Goal: Information Seeking & Learning: Learn about a topic

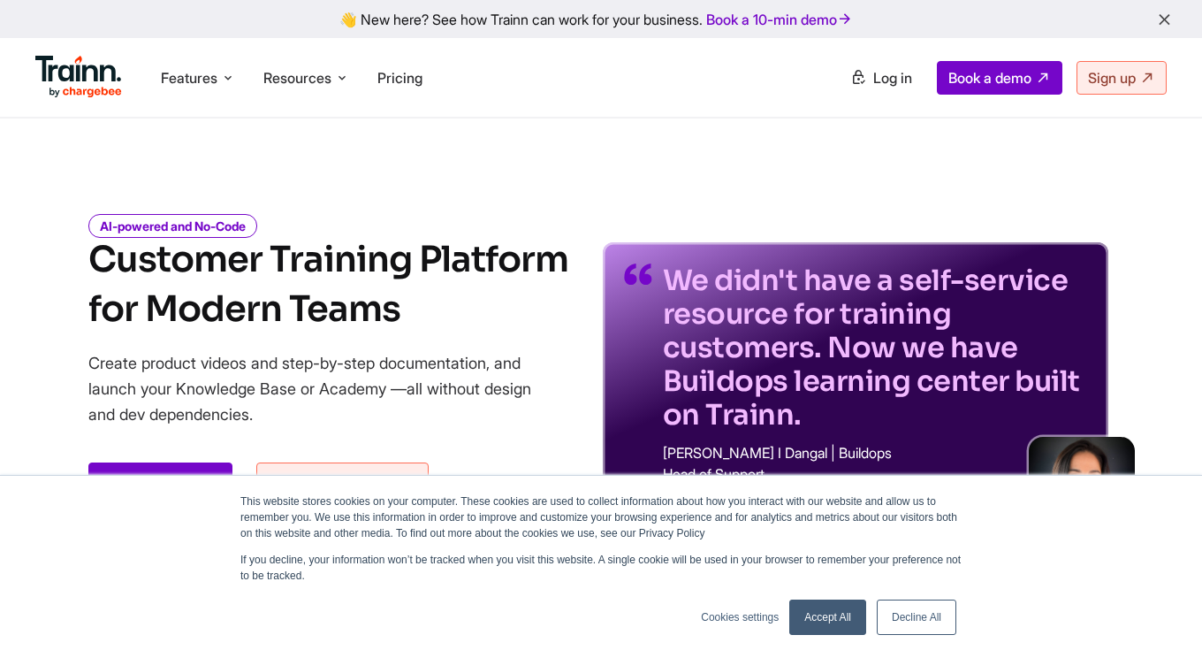
click at [907, 626] on link "Decline All" at bounding box center [917, 616] width 80 height 35
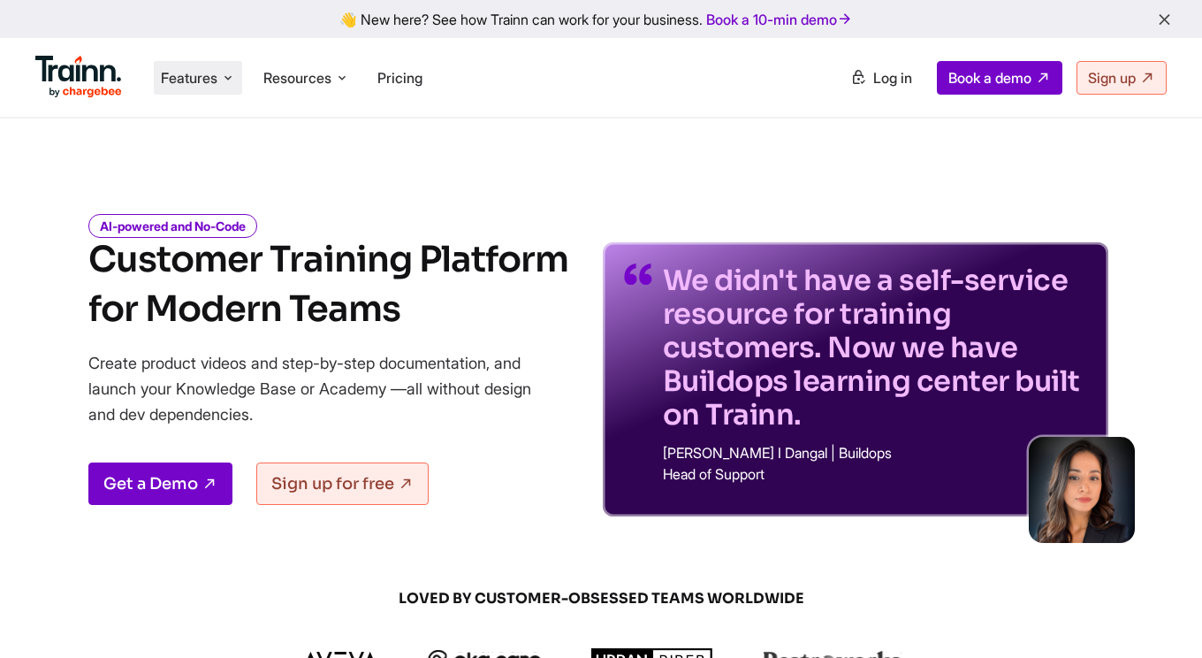
click at [240, 78] on li "Features Product Videos Create product & how-to videos in multiple languages. G…" at bounding box center [198, 78] width 88 height 34
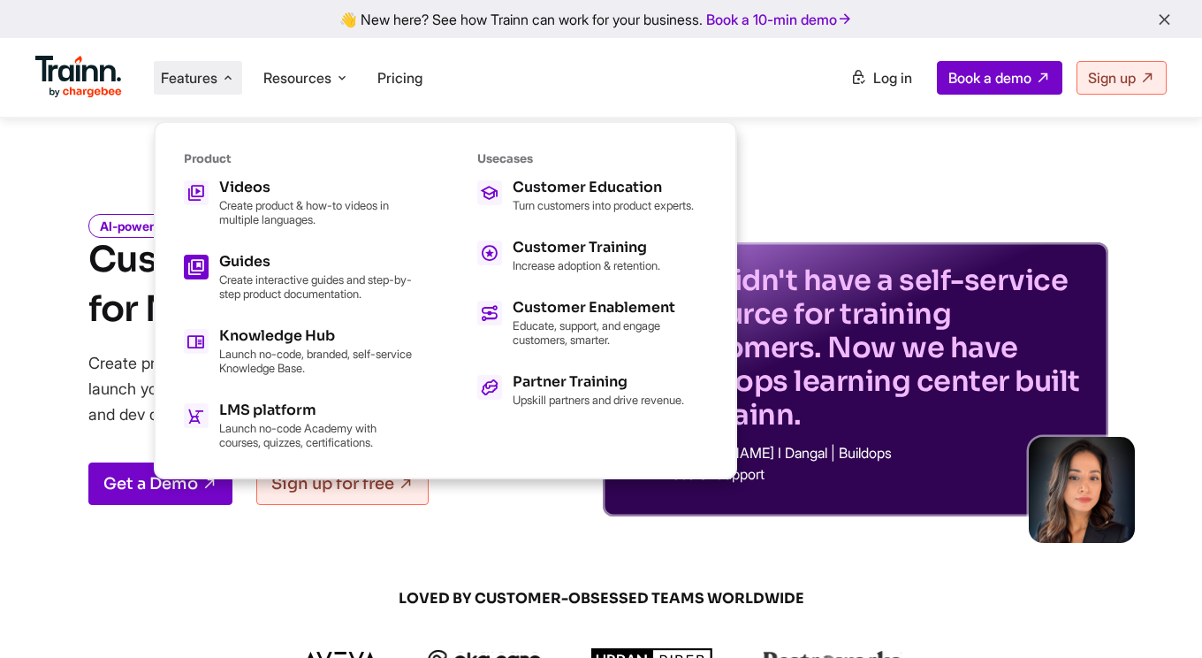
click at [265, 274] on p "Create interactive guides and step-by-step product documentation." at bounding box center [316, 286] width 195 height 28
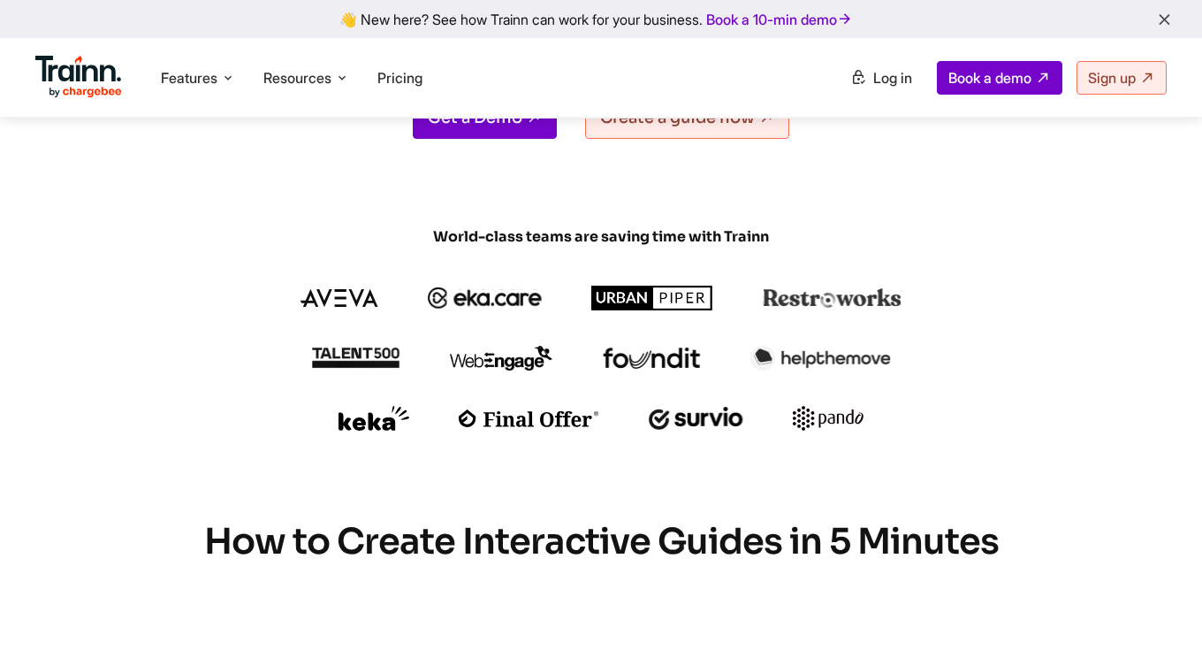
scroll to position [123, 0]
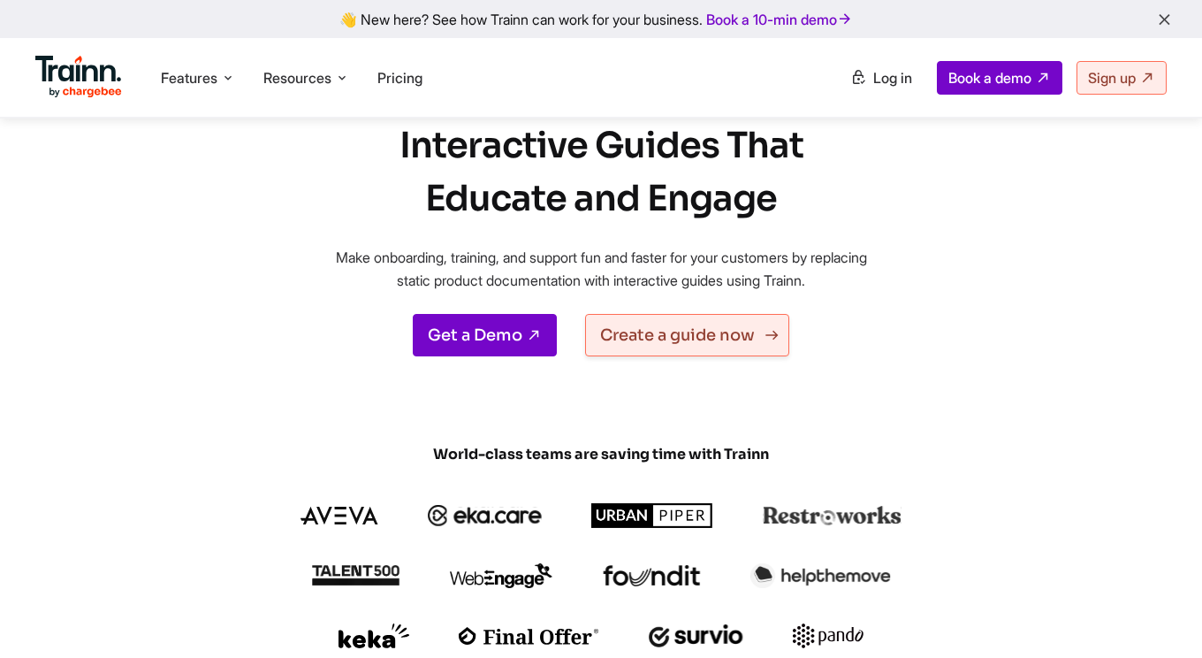
click at [724, 343] on link "Create a guide now" at bounding box center [687, 335] width 204 height 42
click at [518, 343] on link "Get a Demo" at bounding box center [485, 335] width 144 height 42
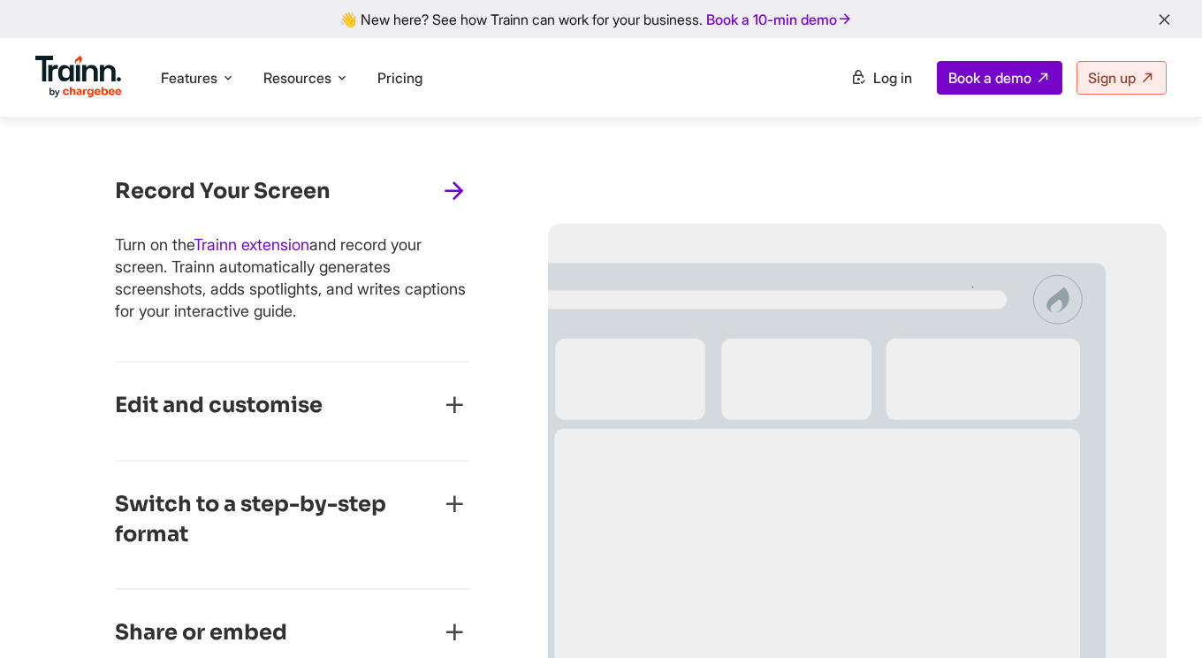
scroll to position [851, 0]
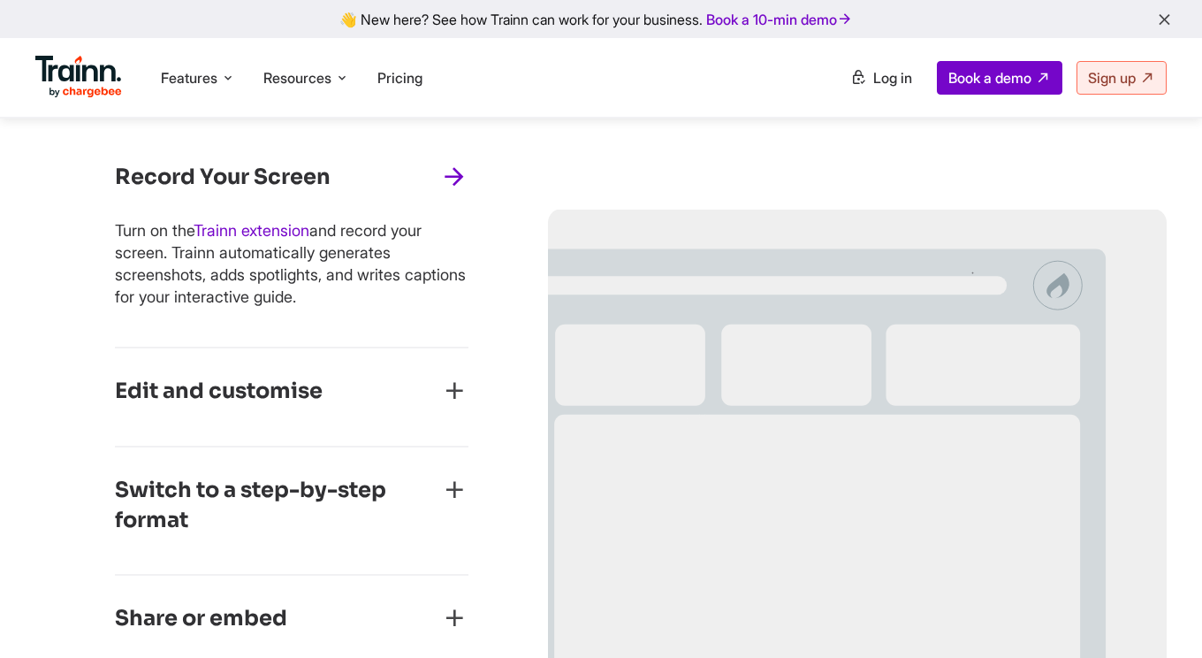
click at [446, 407] on div "Edit and customise" at bounding box center [292, 397] width 354 height 41
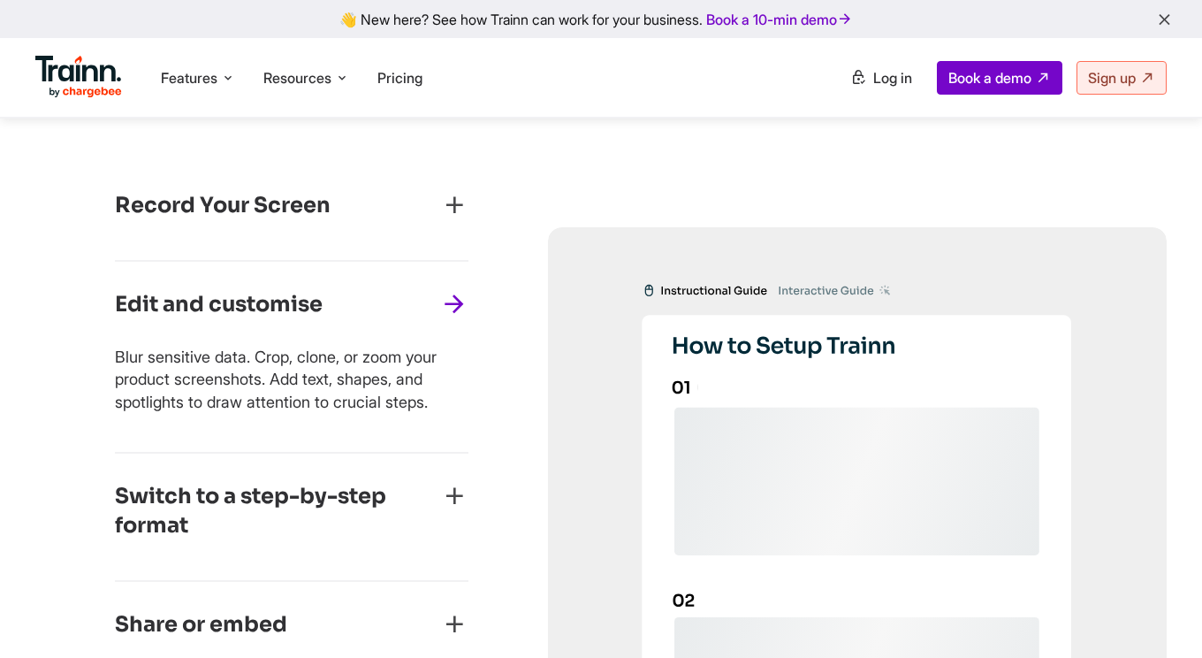
scroll to position [820, 0]
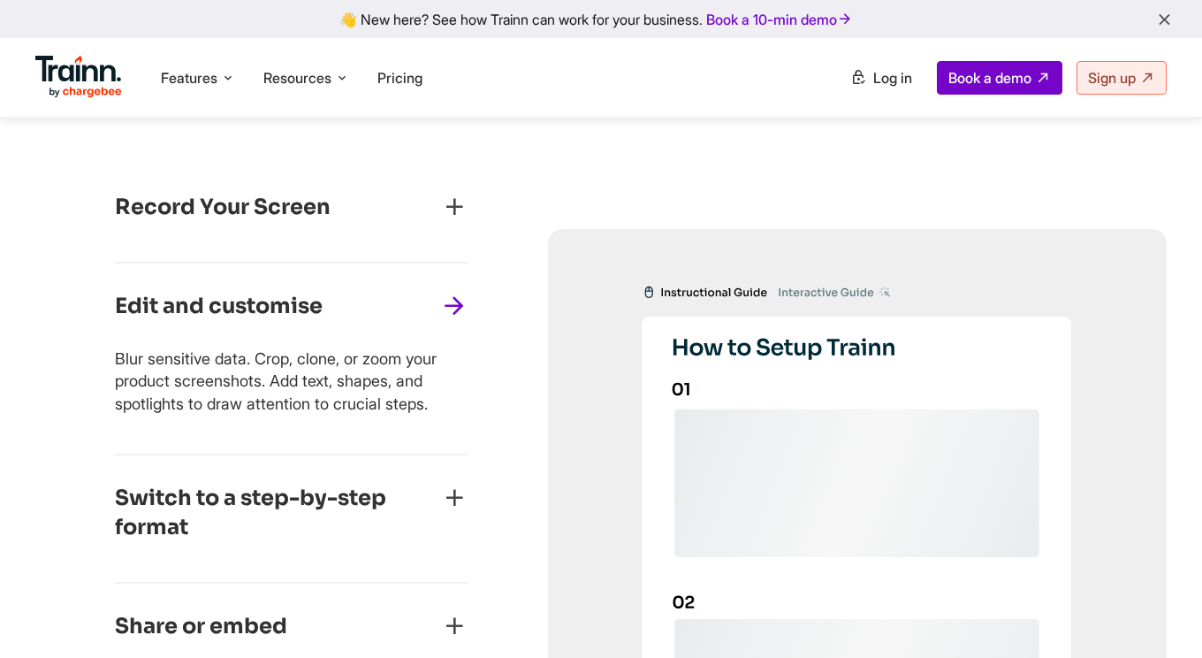
click at [447, 222] on div "Record Your Screen" at bounding box center [292, 213] width 354 height 41
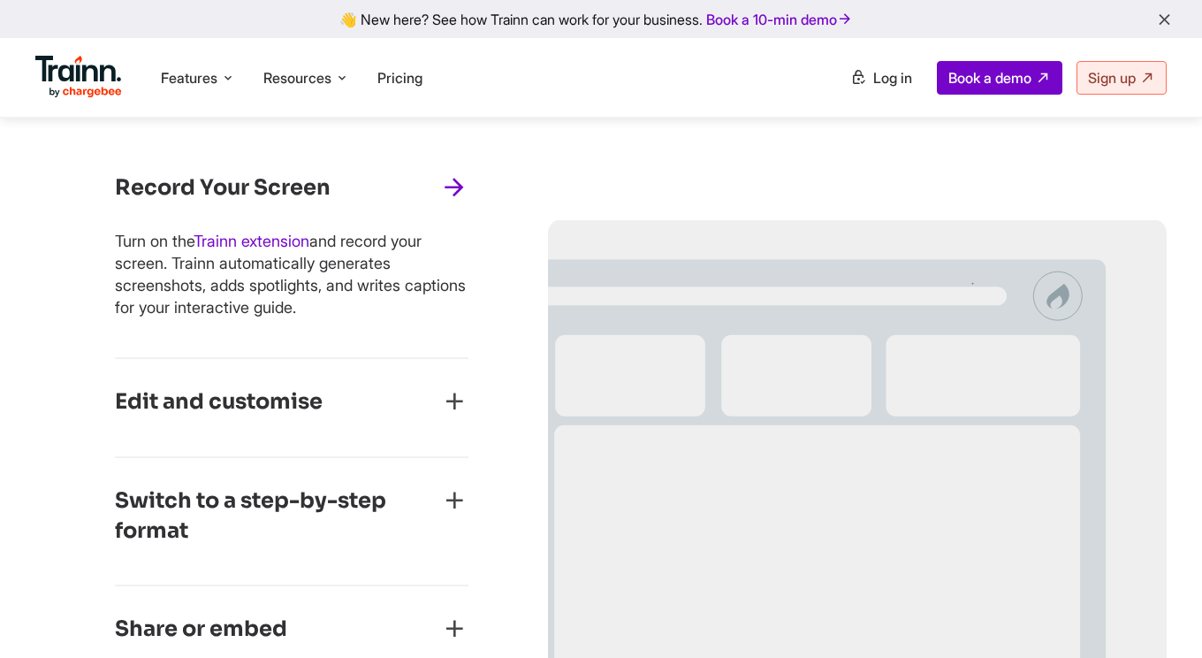
scroll to position [838, 0]
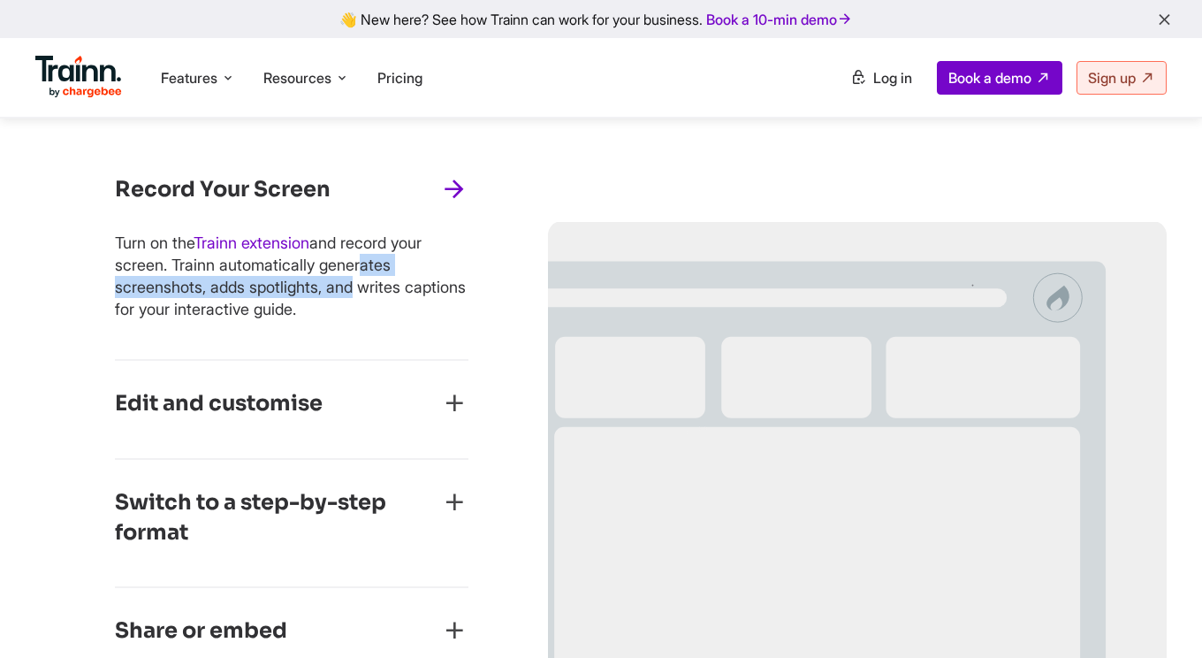
drag, startPoint x: 199, startPoint y: 271, endPoint x: 200, endPoint y: 293, distance: 22.1
click at [200, 293] on p "Turn on the Trainn extension and record your screen. Trainn automatically gener…" at bounding box center [292, 276] width 354 height 89
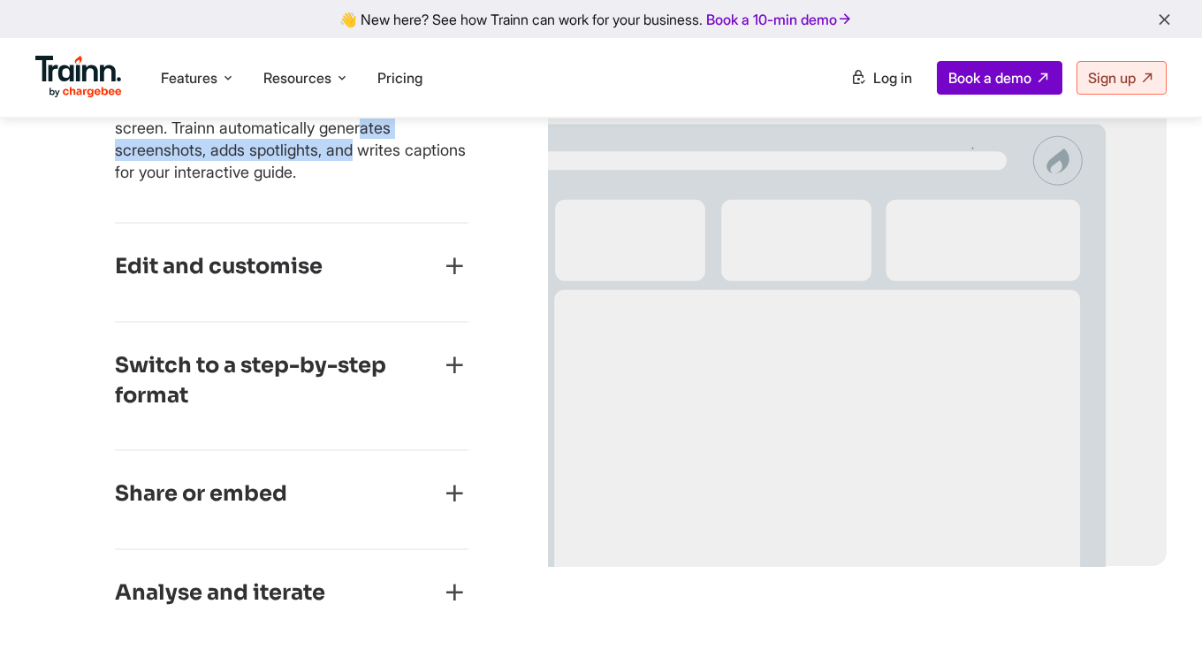
scroll to position [1018, 0]
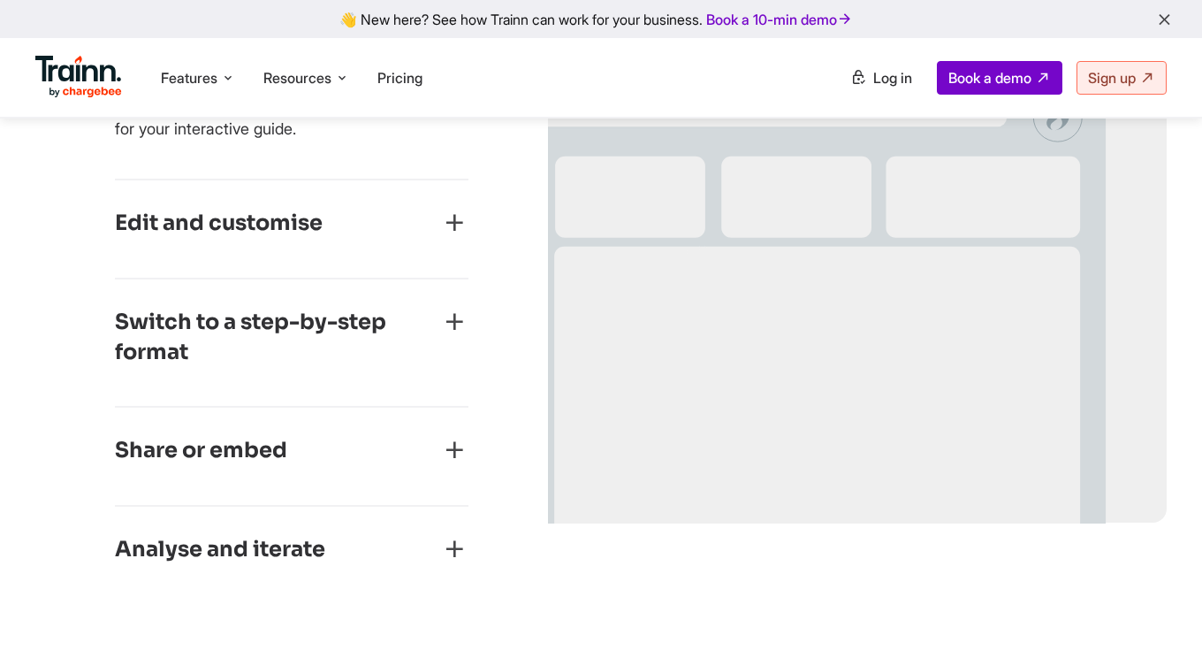
click at [424, 323] on h3 "Switch to a step-by-step format" at bounding box center [277, 337] width 325 height 59
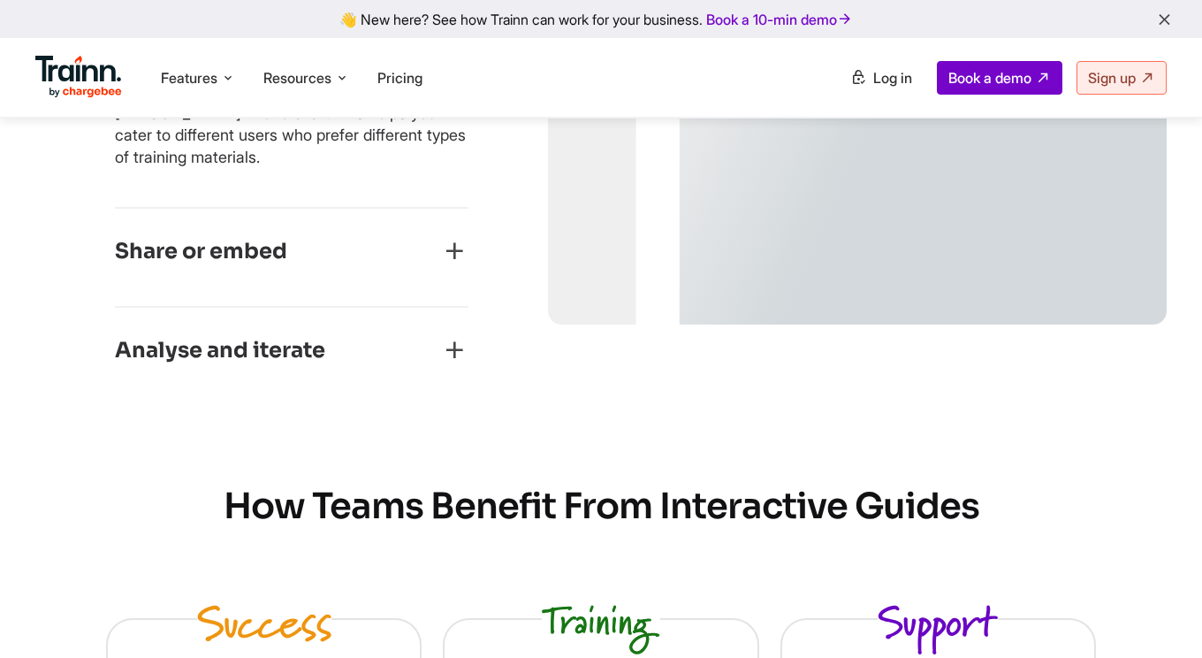
scroll to position [1222, 0]
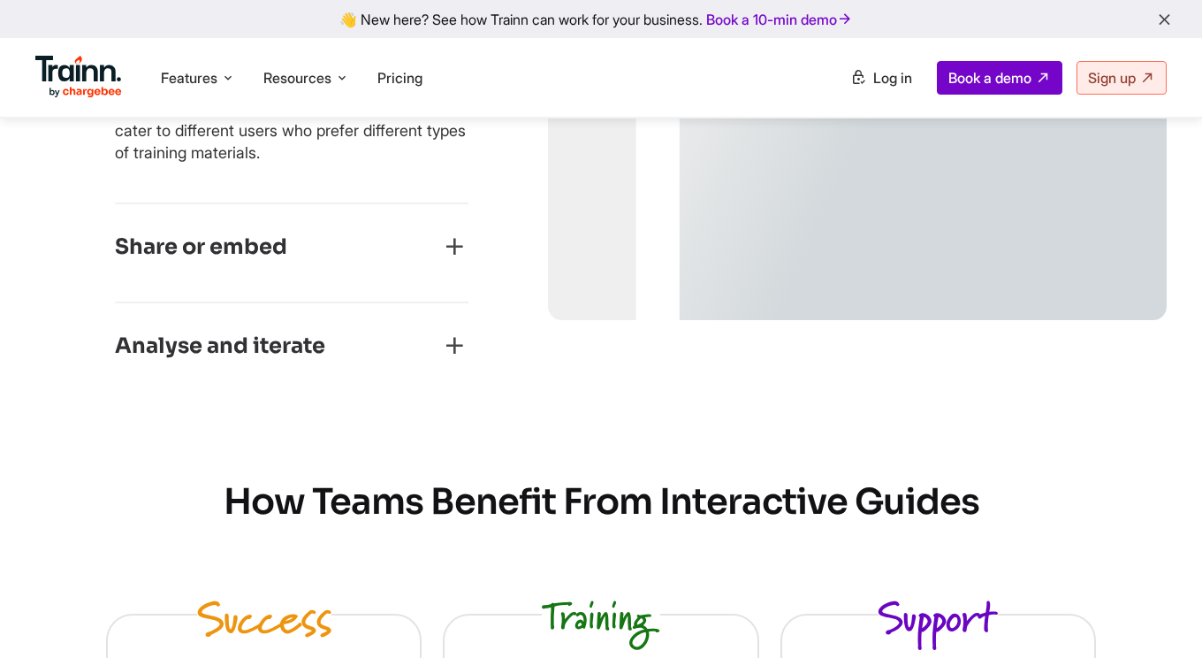
click at [393, 364] on div "Analyse and iterate" at bounding box center [292, 352] width 354 height 41
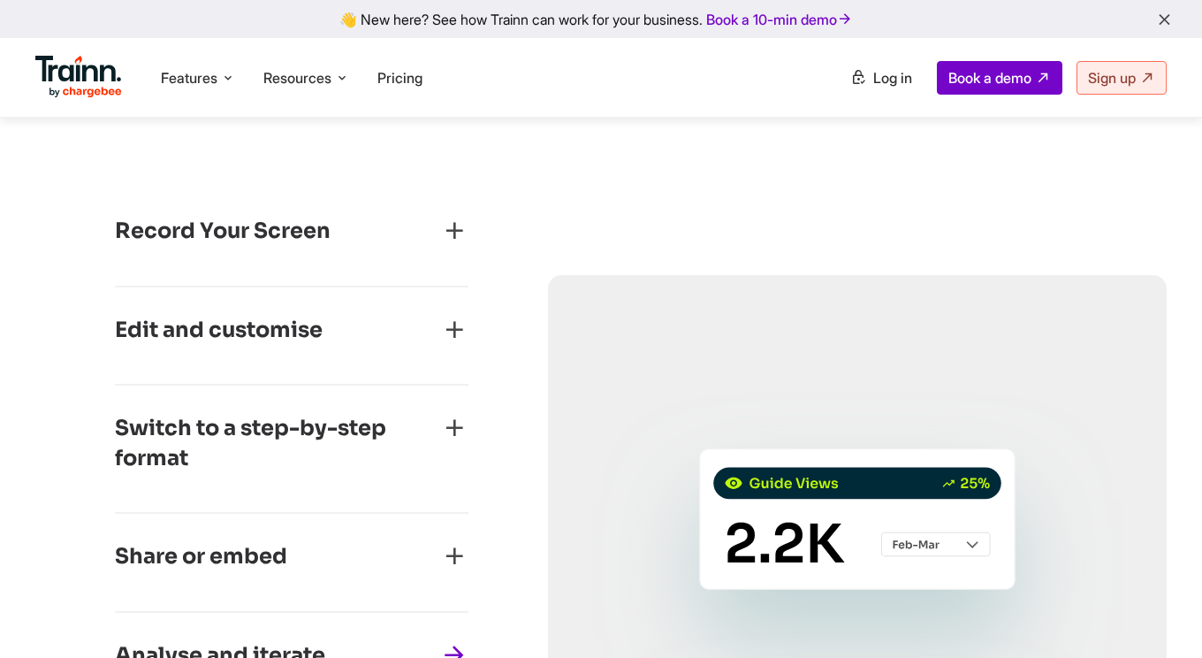
scroll to position [517, 0]
